Goal: Information Seeking & Learning: Learn about a topic

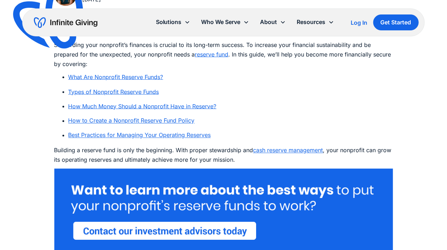
click at [118, 95] on link "Types of Nonprofit Reserve Funds" at bounding box center [114, 91] width 91 height 7
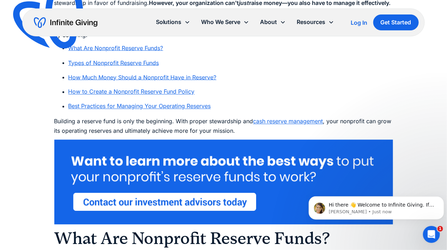
scroll to position [538, 0]
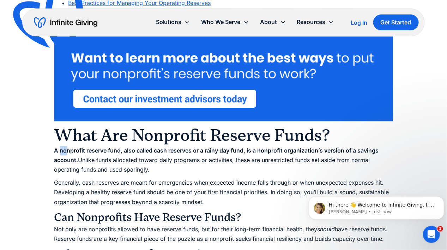
drag, startPoint x: 61, startPoint y: 160, endPoint x: 67, endPoint y: 160, distance: 6.0
click at [67, 160] on strong "A nonprofit reserve fund, also called cash reserves or a rainy day fund, is a n…" at bounding box center [216, 155] width 325 height 17
drag, startPoint x: 67, startPoint y: 160, endPoint x: 87, endPoint y: 159, distance: 20.5
click at [87, 159] on strong "A nonprofit reserve fund, also called cash reserves or a rainy day fund, is a n…" at bounding box center [216, 155] width 325 height 17
click at [125, 168] on p "A nonprofit reserve fund, also called cash reserves or a rainy day fund, is a n…" at bounding box center [223, 160] width 339 height 29
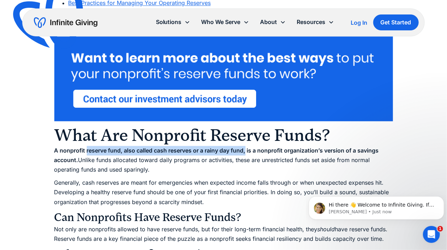
drag, startPoint x: 87, startPoint y: 160, endPoint x: 248, endPoint y: 158, distance: 161.4
click at [248, 158] on strong "A nonprofit reserve fund, also called cash reserves or a rainy day fund, is a n…" at bounding box center [216, 155] width 325 height 17
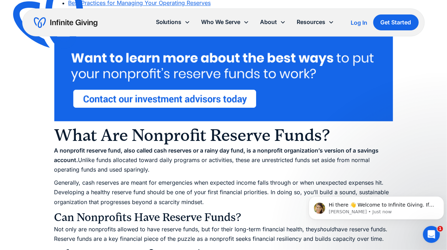
drag, startPoint x: 248, startPoint y: 158, endPoint x: 253, endPoint y: 168, distance: 11.7
click at [253, 168] on p "A nonprofit reserve fund, also called cash reserves or a rainy day fund, is a n…" at bounding box center [223, 160] width 339 height 29
drag, startPoint x: 250, startPoint y: 170, endPoint x: 255, endPoint y: 169, distance: 4.3
click at [255, 169] on p "A nonprofit reserve fund, also called cash reserves or a rainy day fund, is a n…" at bounding box center [223, 160] width 339 height 29
drag, startPoint x: 255, startPoint y: 169, endPoint x: 261, endPoint y: 178, distance: 10.1
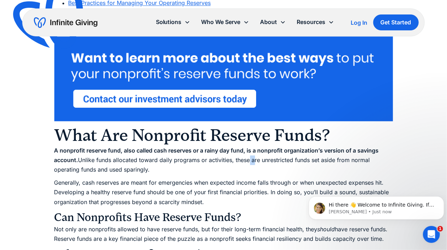
click at [261, 175] on p "A nonprofit reserve fund, also called cash reserves or a rainy day fund, is a n…" at bounding box center [223, 160] width 339 height 29
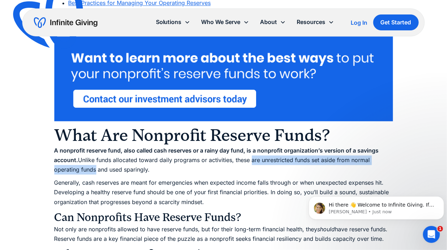
drag, startPoint x: 252, startPoint y: 169, endPoint x: 96, endPoint y: 177, distance: 155.9
click at [96, 175] on p "A nonprofit reserve fund, also called cash reserves or a rainy day fund, is a n…" at bounding box center [223, 160] width 339 height 29
copy p "are unrestricted funds set aside from normal operating funds"
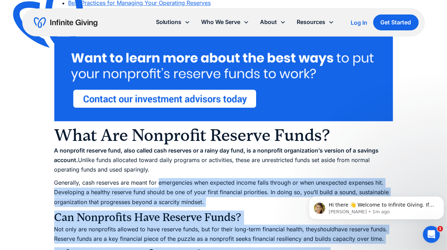
drag, startPoint x: 465, startPoint y: 374, endPoint x: 359, endPoint y: 186, distance: 215.7
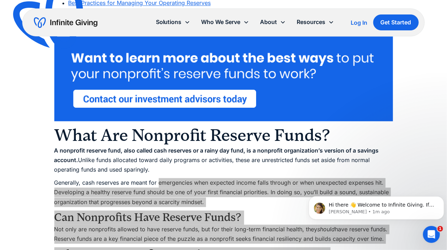
click at [359, 188] on body "Hi there 👋 Welcome to Infinite Giving. If you have any questions, just reply to…" at bounding box center [377, 206] width 136 height 44
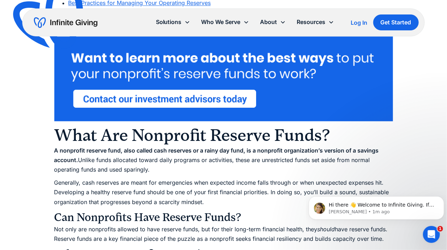
drag, startPoint x: 389, startPoint y: 190, endPoint x: 259, endPoint y: 189, distance: 129.9
click html "Hi there 👋 Welcome to Infinite Giving. If you have any questions, just reply to…"
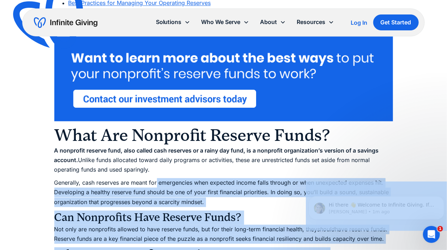
drag, startPoint x: 464, startPoint y: 373, endPoint x: 607, endPoint y: 372, distance: 142.7
click at [255, 188] on p "Generally, cash reserves are meant for emergencies when expected income falls t…" at bounding box center [223, 192] width 339 height 29
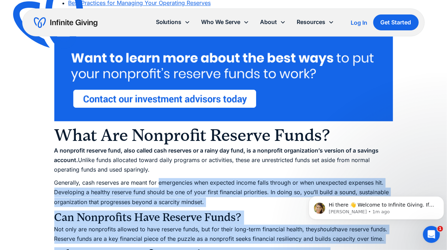
drag, startPoint x: 466, startPoint y: 373, endPoint x: 345, endPoint y: 186, distance: 222.7
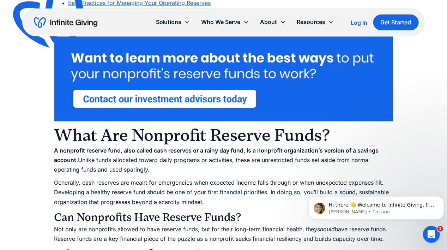
click at [204, 175] on p "A nonprofit reserve fund, also called cash reserves or a rainy day fund, is a n…" at bounding box center [223, 160] width 339 height 29
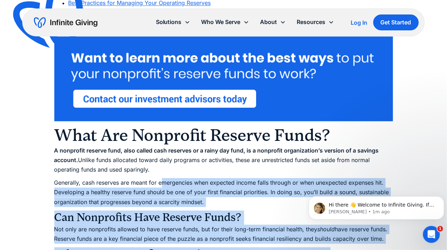
drag, startPoint x: 466, startPoint y: 374, endPoint x: 316, endPoint y: 185, distance: 241.4
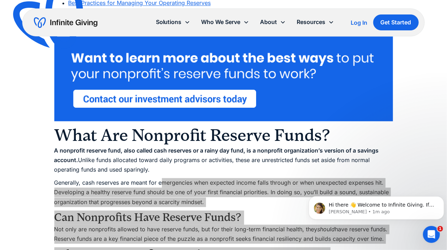
drag, startPoint x: 350, startPoint y: 188, endPoint x: 355, endPoint y: 190, distance: 4.6
click at [350, 188] on body "Hi there 👋 Welcome to Infinite Giving. If you have any questions, just reply to…" at bounding box center [377, 206] width 136 height 44
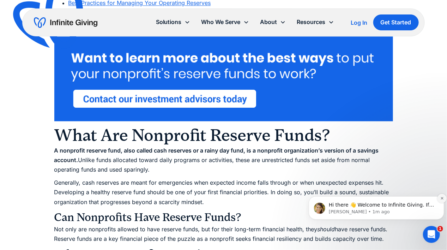
click at [441, 196] on icon "Dismiss notification" at bounding box center [442, 198] width 4 height 4
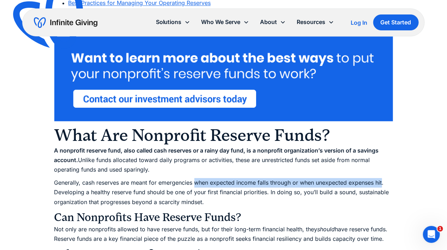
drag, startPoint x: 383, startPoint y: 191, endPoint x: 195, endPoint y: 187, distance: 188.6
copy p "when expected income falls through or when unexpected expenses hit"
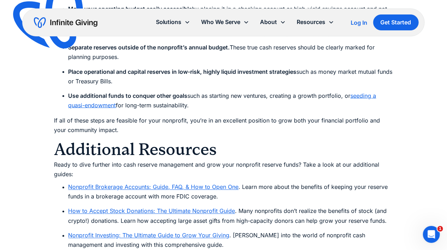
scroll to position [3539, 0]
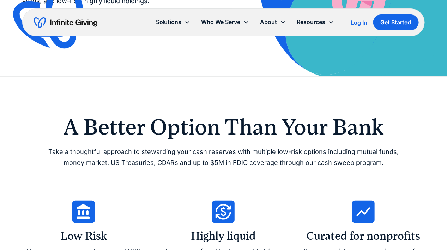
scroll to position [247, 0]
